Goal: Information Seeking & Learning: Learn about a topic

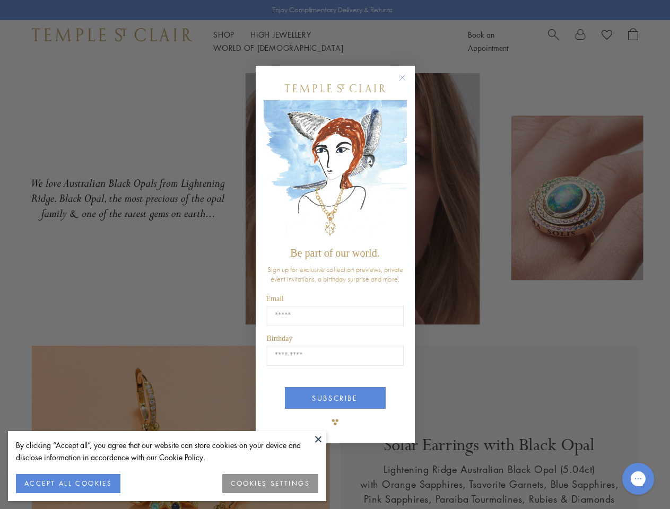
click at [335, 255] on span "Be part of our world." at bounding box center [334, 253] width 89 height 12
click at [318, 439] on button at bounding box center [318, 439] width 16 height 16
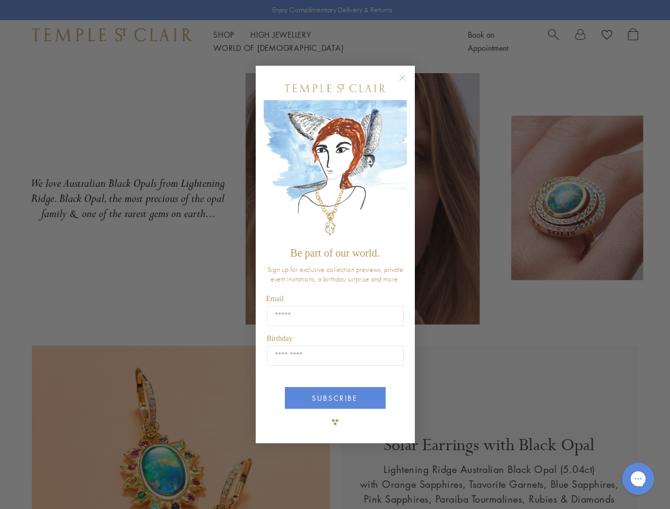
click at [68, 484] on div "Close dialog Be part of our world. Sign up for exclusive collection previews, p…" at bounding box center [335, 254] width 670 height 509
click at [270, 484] on div "Close dialog Be part of our world. Sign up for exclusive collection previews, p…" at bounding box center [335, 254] width 670 height 509
click at [407, 82] on icon "Close dialog" at bounding box center [402, 77] width 13 height 13
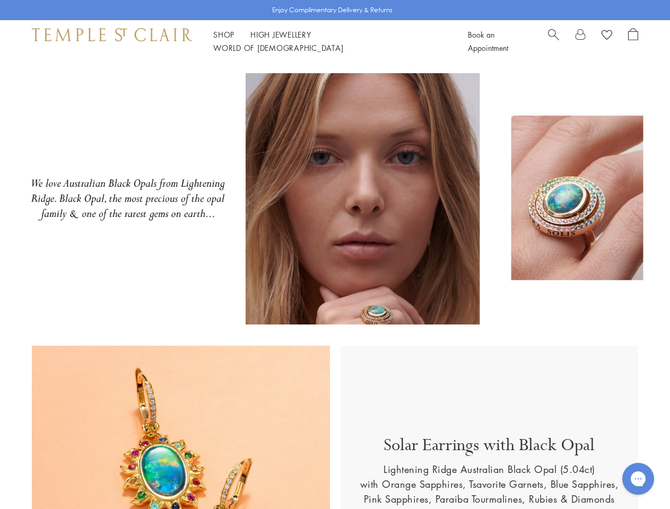
click at [335, 427] on button "SUBSCRIBE" at bounding box center [335, 438] width 101 height 22
click at [638, 479] on icon "Open gorgias live chat" at bounding box center [638, 479] width 10 height 10
